Goal: Task Accomplishment & Management: Manage account settings

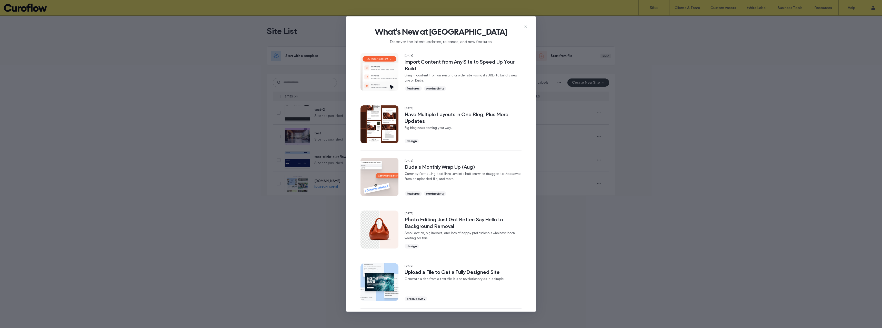
click at [525, 26] on use at bounding box center [526, 26] width 2 height 2
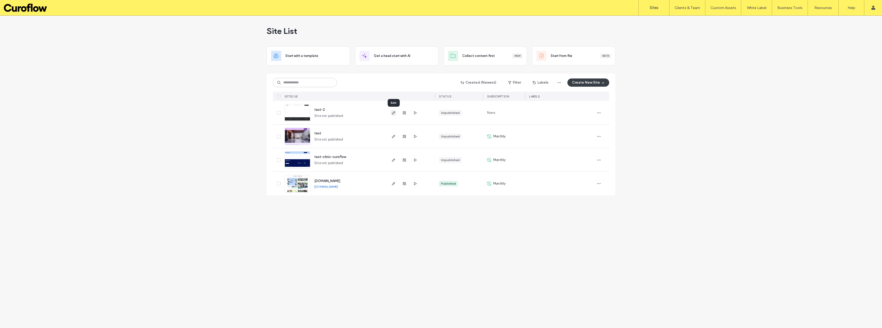
click at [394, 114] on use "button" at bounding box center [393, 112] width 3 height 3
click at [654, 8] on label "Sites" at bounding box center [654, 7] width 9 height 5
click at [144, 168] on div "Site List Start with a template Get a head start with AI Collect content first …" at bounding box center [441, 172] width 882 height 312
click at [658, 11] on link "Sites" at bounding box center [654, 7] width 31 height 15
click at [692, 22] on label "Client Management" at bounding box center [689, 21] width 30 height 4
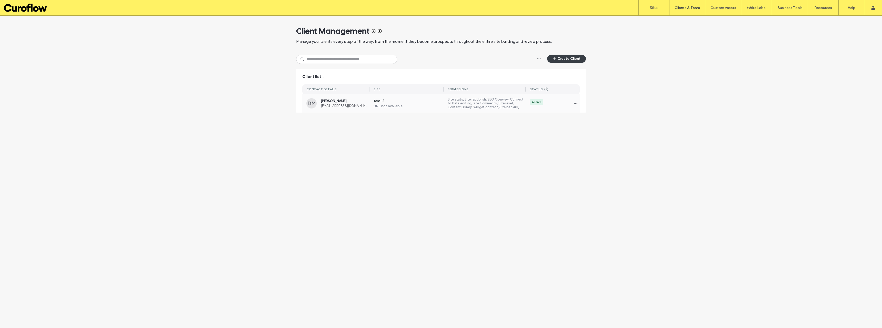
click at [467, 109] on label "Site stats, Site republish, SEO Overview, Connect to Data editing, Site Comment…" at bounding box center [487, 103] width 78 height 12
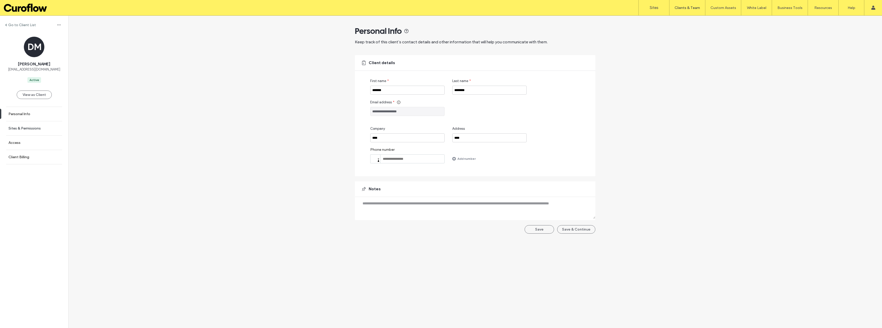
click at [29, 124] on link "Sites & Permissions" at bounding box center [34, 128] width 68 height 14
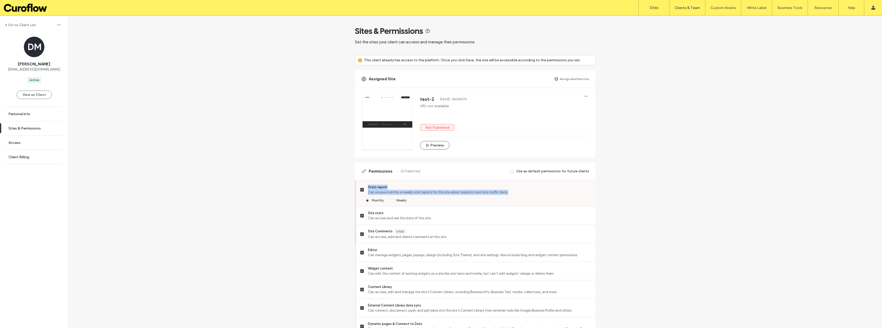
drag, startPoint x: 503, startPoint y: 192, endPoint x: 365, endPoint y: 189, distance: 137.5
click at [365, 189] on label "Stats report Can receive monthly or weekly stat reports for this site about ana…" at bounding box center [475, 190] width 231 height 10
copy div "Stats report Can receive monthly or weekly stat reports for this site about ana…"
drag, startPoint x: 433, startPoint y: 217, endPoint x: 364, endPoint y: 213, distance: 69.1
click at [364, 213] on label "Site stats Can access and see the stats of this site." at bounding box center [475, 216] width 231 height 10
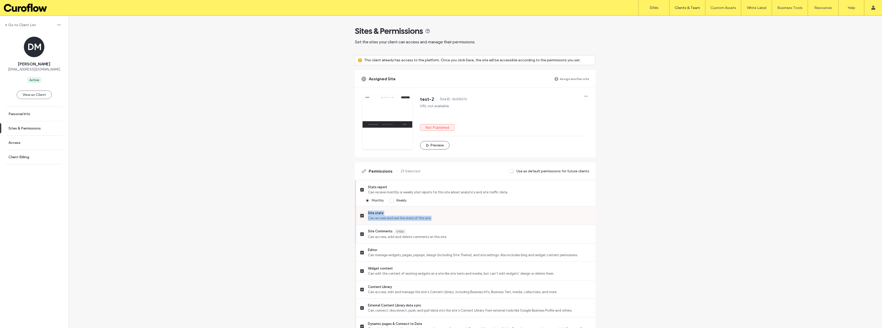
copy div "Site stats Can access and see the stats of this site."
click at [302, 198] on div "Go to Client List DM Djordje Markovic djordje@curoflow.se Active View as Client…" at bounding box center [475, 333] width 814 height 634
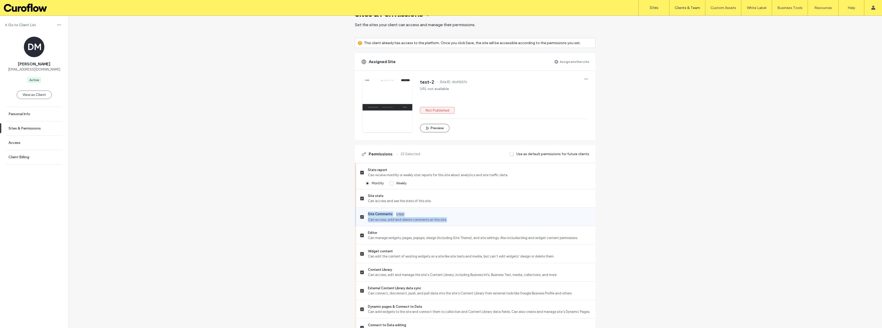
drag, startPoint x: 444, startPoint y: 220, endPoint x: 366, endPoint y: 214, distance: 77.7
click at [368, 214] on div "Site Comments 1/100 Can access, add and delete comments on this site." at bounding box center [479, 217] width 223 height 11
copy div "Site Comments 1/100 Can access, add and delete comments on this site."
click at [287, 231] on div "Go to Client List DM Djordje Markovic djordje@curoflow.se Active View as Client…" at bounding box center [475, 315] width 814 height 634
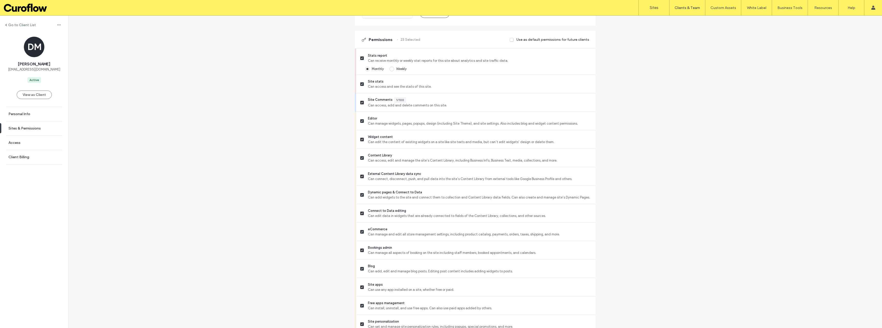
scroll to position [137, 0]
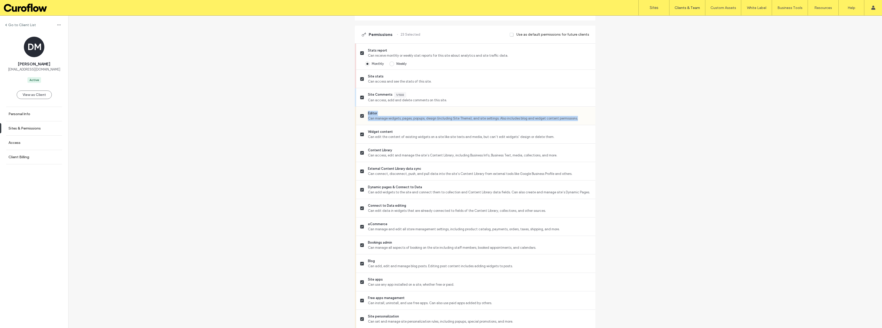
drag, startPoint x: 577, startPoint y: 118, endPoint x: 366, endPoint y: 110, distance: 211.0
click at [366, 110] on div "Editor Can manage widgets, pages, popups, design (including Site Theme), and si…" at bounding box center [477, 116] width 235 height 18
copy div "Editor Can manage widgets, pages, popups, design (including Site Theme), and si…"
click at [224, 153] on div "Go to Client List DM Djordje Markovic djordje@curoflow.se Active View as Client…" at bounding box center [475, 196] width 814 height 634
click at [310, 168] on div "Go to Client List DM Djordje Markovic djordje@curoflow.se Active View as Client…" at bounding box center [475, 196] width 814 height 634
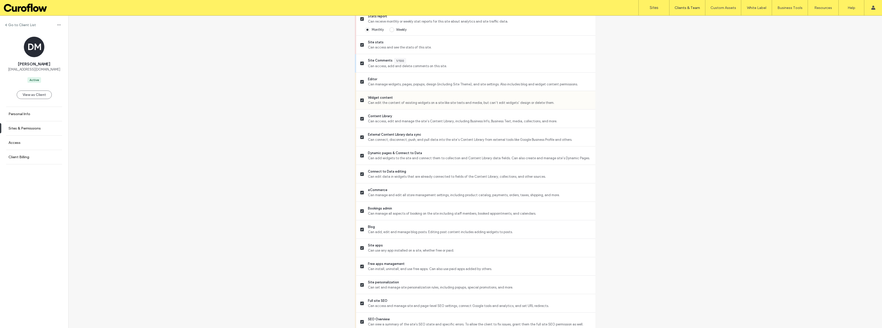
scroll to position [171, 0]
drag, startPoint x: 545, startPoint y: 103, endPoint x: 367, endPoint y: 94, distance: 178.5
click at [367, 94] on div "Widget content Can edit the content of existing widgets on a site like site tex…" at bounding box center [477, 100] width 235 height 18
copy div "Widget content Can edit the content of existing widgets on a site like site tex…"
click at [226, 105] on div "Go to Client List DM Djordje Markovic djordje@curoflow.se Active View as Client…" at bounding box center [475, 162] width 814 height 634
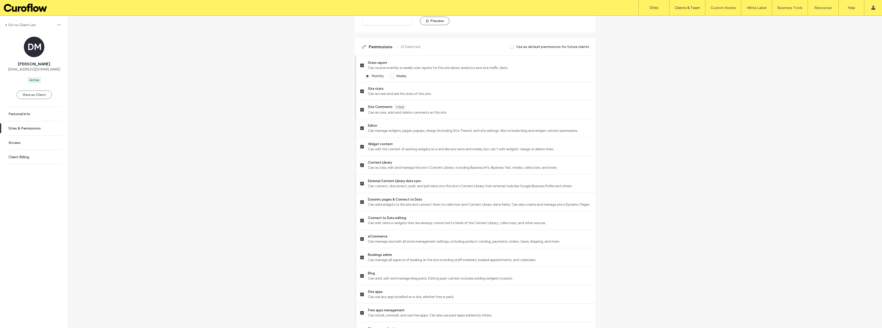
scroll to position [117, 0]
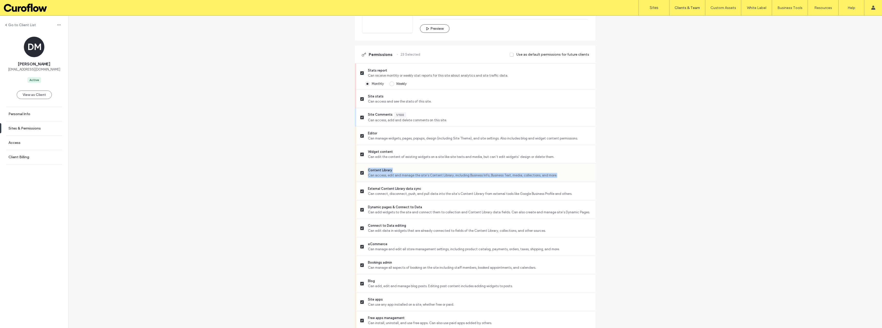
drag, startPoint x: 557, startPoint y: 175, endPoint x: 366, endPoint y: 172, distance: 191.7
click at [366, 172] on label "Content Library Can access, edit and manage the site’s Content Library, includi…" at bounding box center [475, 173] width 231 height 10
copy div "Content Library Can access, edit and manage the site’s Content Library, includi…"
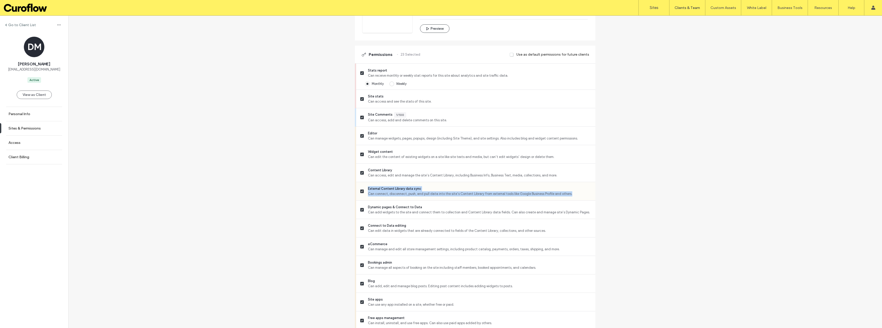
drag, startPoint x: 574, startPoint y: 194, endPoint x: 367, endPoint y: 189, distance: 207.6
click at [368, 189] on div "External Content Library data sync Can connect, disconnect, push, and pull data…" at bounding box center [479, 191] width 223 height 10
copy div "External Content Library data sync Can connect, disconnect, push, and pull data…"
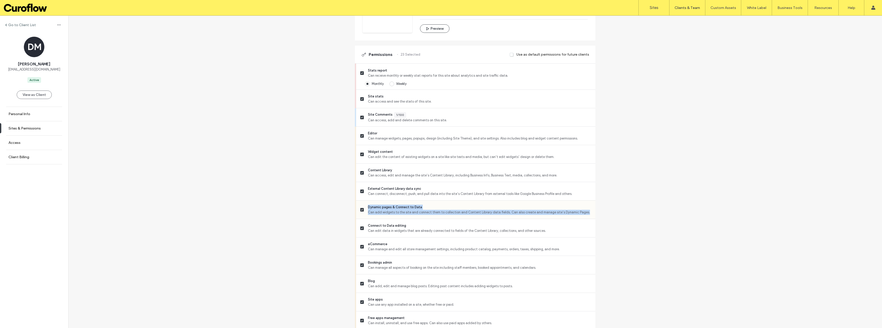
drag, startPoint x: 566, startPoint y: 213, endPoint x: 367, endPoint y: 207, distance: 199.1
click at [368, 207] on div "Dynamic pages & Connect to Data Can add widgets to the site and connect them to…" at bounding box center [479, 210] width 223 height 10
copy div "Dynamic pages & Connect to Data Can add widgets to the site and connect them to…"
click at [312, 225] on div "Go to Client List DM Djordje Markovic djordje@curoflow.se Active View as Client…" at bounding box center [475, 216] width 814 height 634
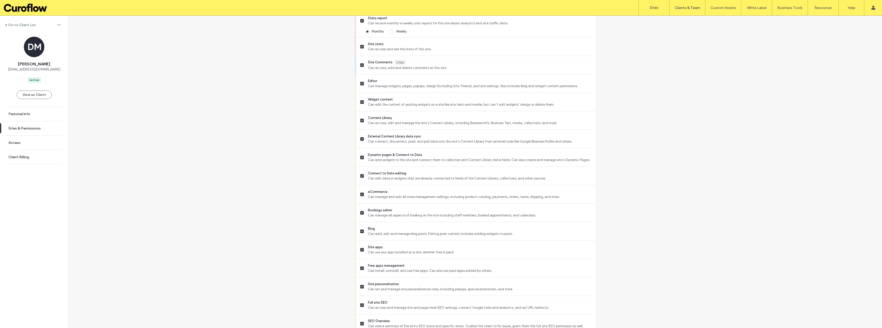
scroll to position [185, 0]
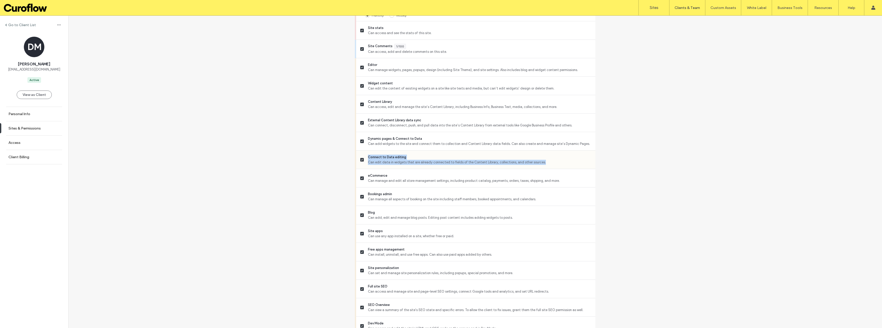
drag, startPoint x: 542, startPoint y: 163, endPoint x: 366, endPoint y: 154, distance: 176.2
click at [366, 155] on label "Connect to Data editing Can edit data in widgets that are already connected to …" at bounding box center [475, 160] width 231 height 10
copy div "Connect to Data editing Can edit data in widgets that are already connected to …"
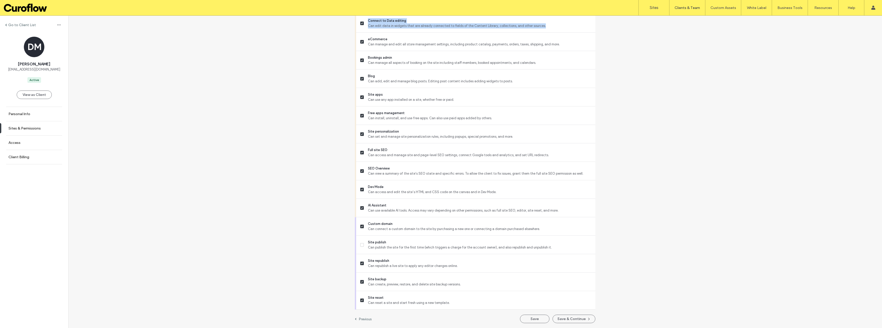
scroll to position [322, 0]
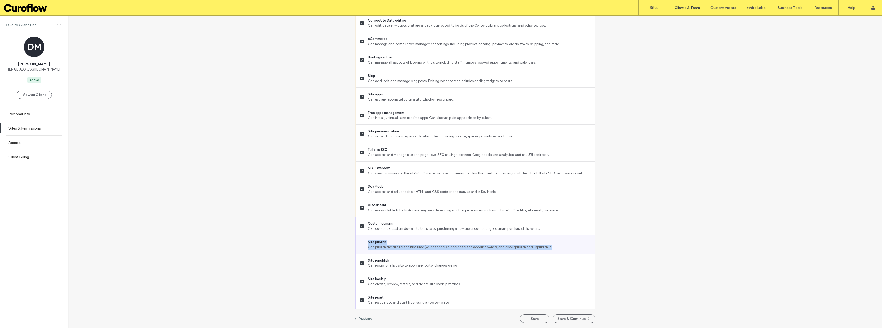
drag, startPoint x: 501, startPoint y: 245, endPoint x: 366, endPoint y: 238, distance: 136.1
click at [366, 238] on div "Site publish Can publish the site for the first time (which triggers a charge f…" at bounding box center [477, 244] width 235 height 18
click at [289, 220] on div "Go to Client List DM Djordje Markovic djordje@curoflow.se Active View as Client…" at bounding box center [475, 11] width 814 height 634
drag, startPoint x: 556, startPoint y: 248, endPoint x: 366, endPoint y: 243, distance: 190.4
click at [366, 243] on label "Site publish Can publish the site for the first time (which triggers a charge f…" at bounding box center [475, 245] width 231 height 10
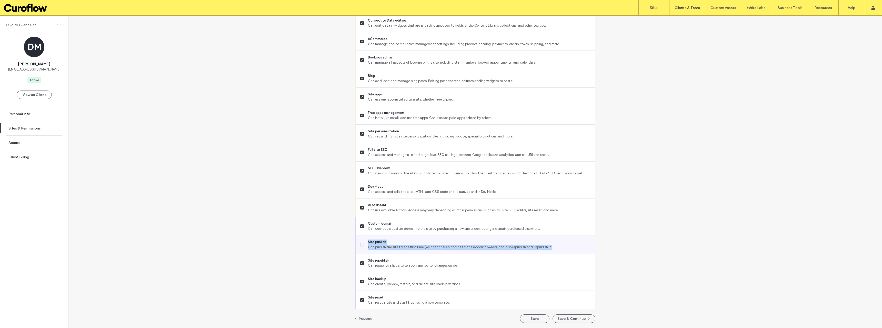
copy div "Site publish Can publish the site for the first time (which triggers a charge f…"
click at [332, 219] on div "Go to Client List DM Djordje Markovic djordje@curoflow.se Active View as Client…" at bounding box center [475, 11] width 814 height 634
click at [655, 7] on label "Sites" at bounding box center [654, 7] width 9 height 5
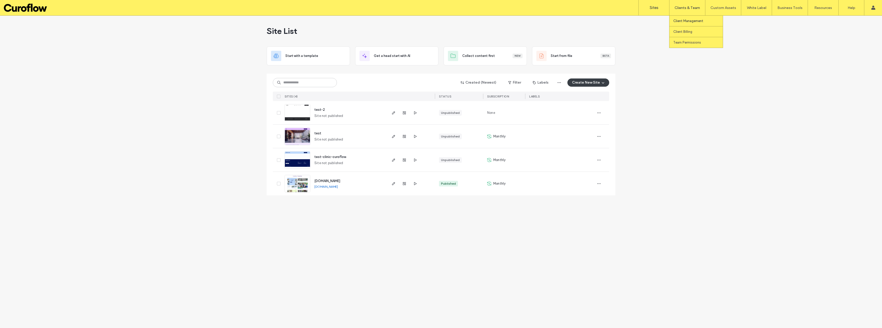
click at [689, 22] on label "Client Management" at bounding box center [689, 21] width 30 height 4
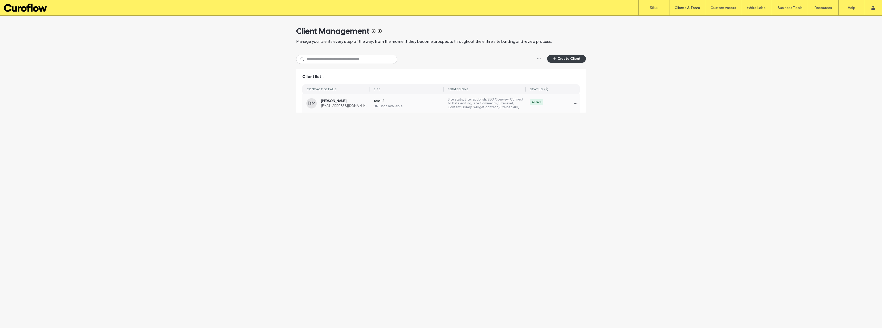
click at [336, 105] on span "djordje@curoflow.se" at bounding box center [345, 106] width 49 height 4
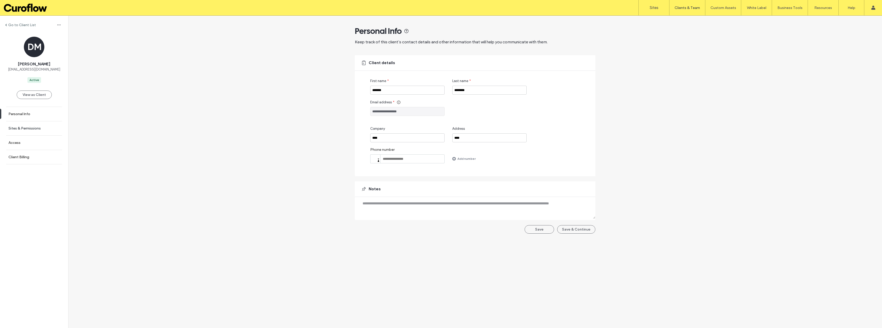
click at [25, 125] on link "Sites & Permissions" at bounding box center [34, 128] width 68 height 14
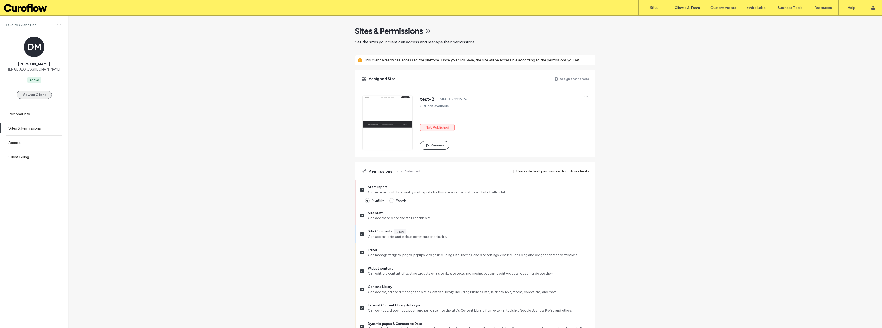
click at [40, 93] on button "View as Client" at bounding box center [34, 95] width 35 height 8
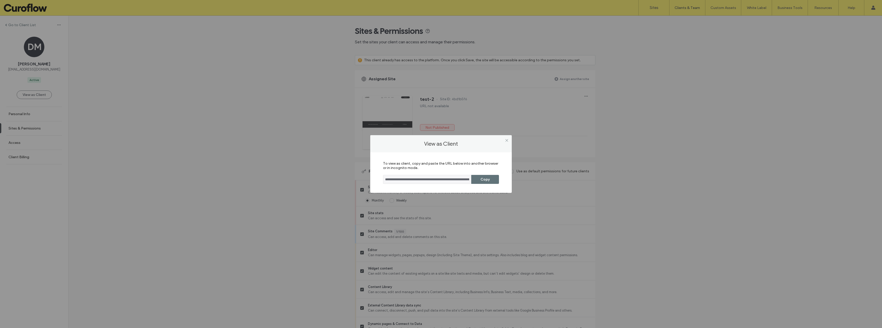
click at [458, 180] on input "**********" at bounding box center [427, 179] width 88 height 9
click at [490, 183] on button "Copy" at bounding box center [485, 179] width 28 height 9
click at [506, 138] on span at bounding box center [507, 140] width 4 height 8
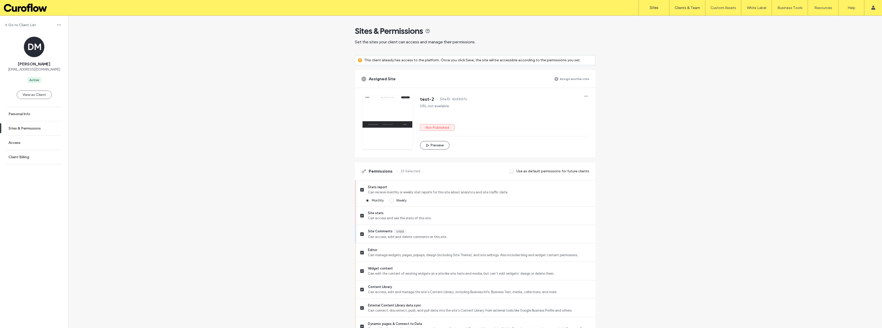
click at [657, 5] on link "Sites" at bounding box center [654, 7] width 31 height 15
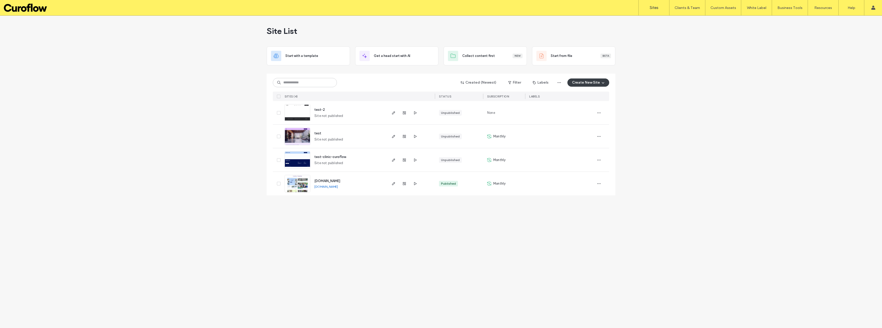
click at [647, 9] on link "Sites" at bounding box center [654, 7] width 31 height 15
click at [654, 9] on label "Sites" at bounding box center [654, 7] width 9 height 5
click at [655, 7] on label "Sites" at bounding box center [654, 7] width 9 height 5
click at [655, 8] on label "Sites" at bounding box center [654, 7] width 9 height 5
click at [395, 113] on icon "button" at bounding box center [394, 113] width 4 height 4
